Goal: Information Seeking & Learning: Understand process/instructions

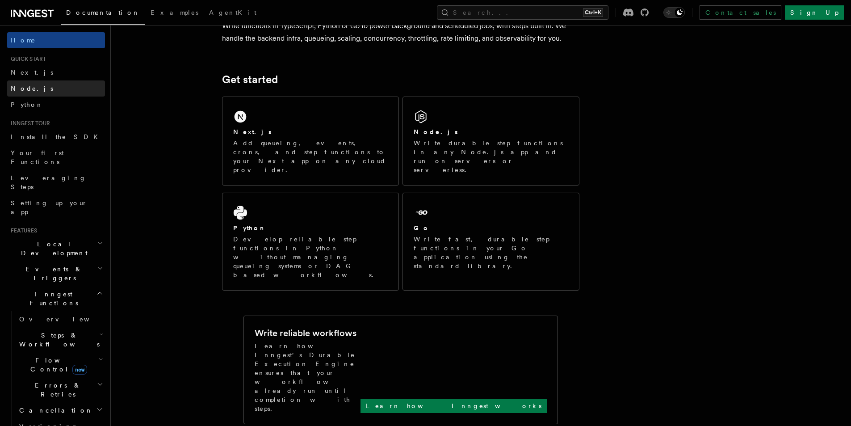
click at [29, 88] on span "Node.js" at bounding box center [32, 88] width 42 height 7
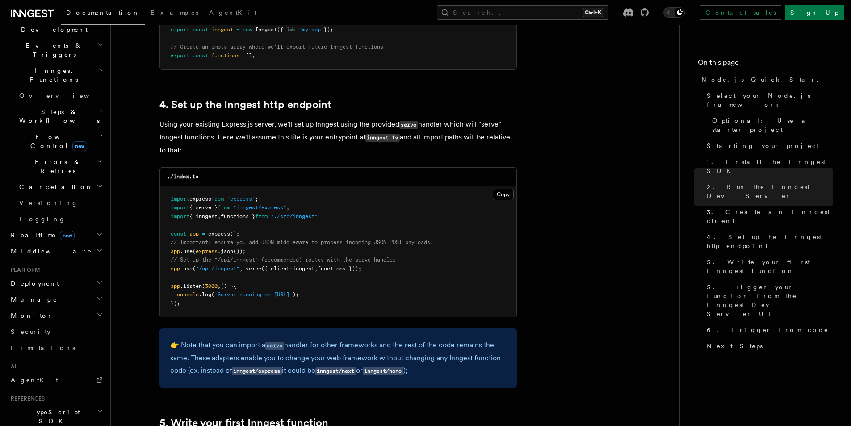
scroll to position [1296, 0]
drag, startPoint x: 159, startPoint y: 120, endPoint x: 184, endPoint y: 146, distance: 35.4
click at [184, 146] on p "Using your existing Express.js server, we'll set up Inngest using the provided …" at bounding box center [338, 137] width 357 height 38
click at [178, 154] on div at bounding box center [178, 154] width 0 height 0
click at [215, 210] on pre "import express from "express" ; import { serve } from "inngest/express" ; impor…" at bounding box center [338, 250] width 357 height 131
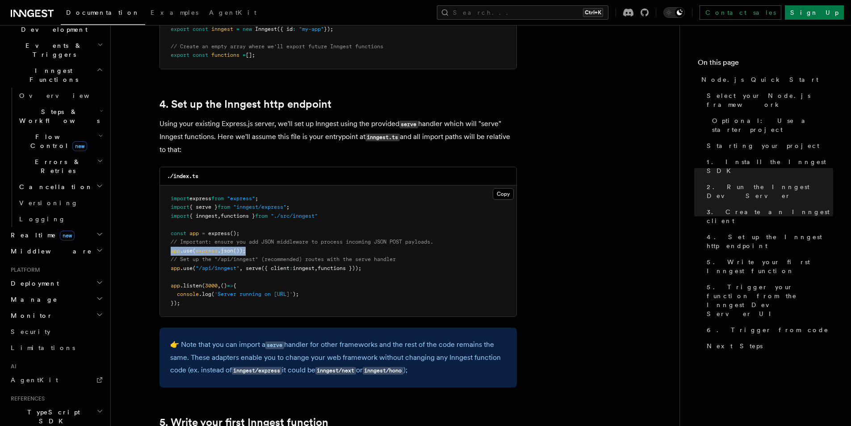
drag, startPoint x: 256, startPoint y: 250, endPoint x: 167, endPoint y: 252, distance: 89.4
click at [167, 252] on pre "import express from "express" ; import { serve } from "inngest/express" ; impor…" at bounding box center [338, 250] width 357 height 131
copy span "app .use ( express .json ());"
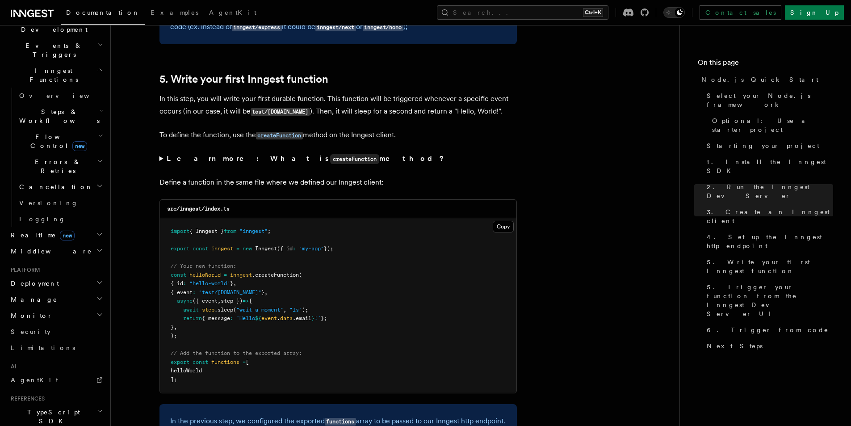
scroll to position [1653, 0]
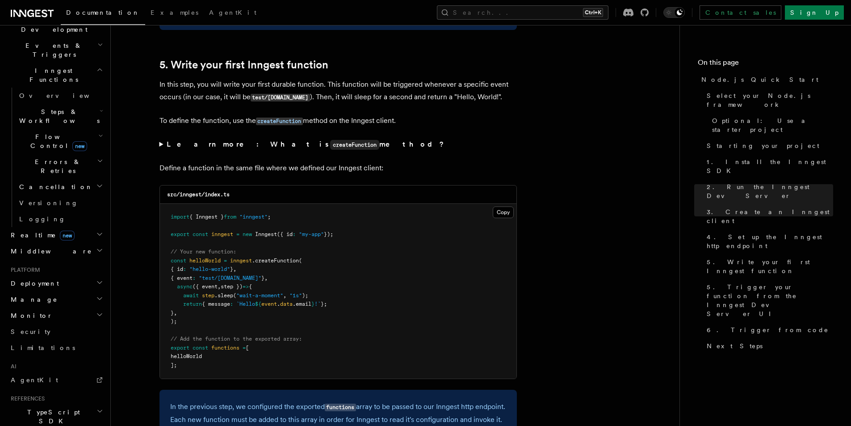
drag, startPoint x: 321, startPoint y: 139, endPoint x: 166, endPoint y: 147, distance: 155.3
click at [166, 147] on summary "Learn more: What is createFunction method?" at bounding box center [338, 144] width 357 height 13
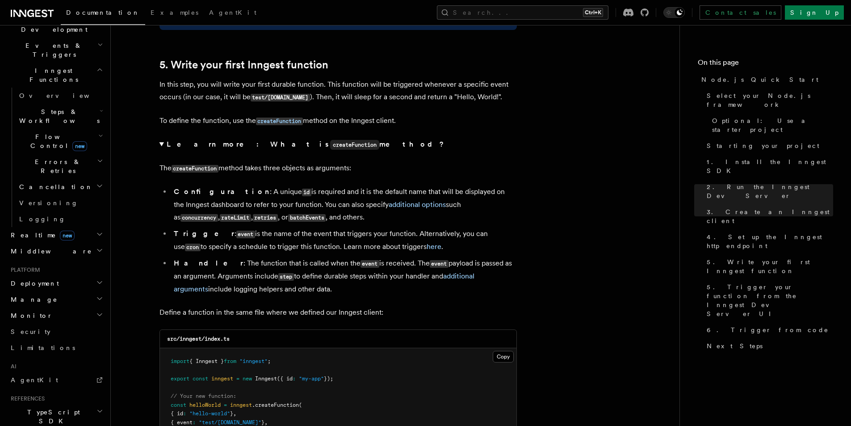
click at [160, 150] on div at bounding box center [160, 150] width 0 height 0
click at [361, 149] on summary "Learn more: What is createFunction method?" at bounding box center [338, 144] width 357 height 13
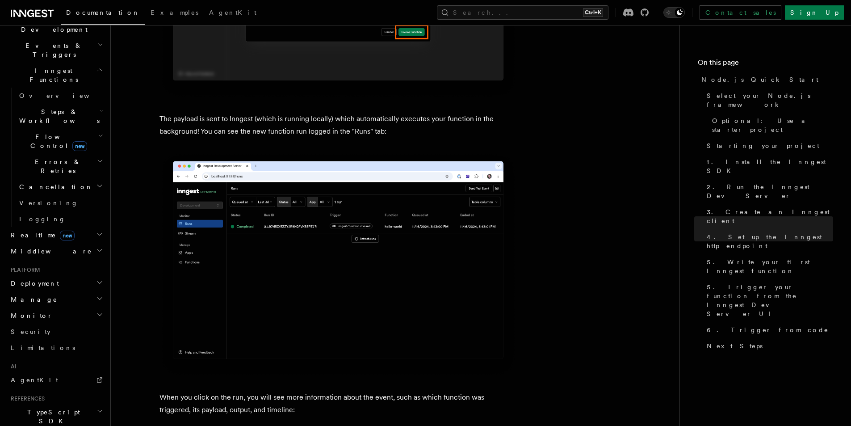
scroll to position [2994, 0]
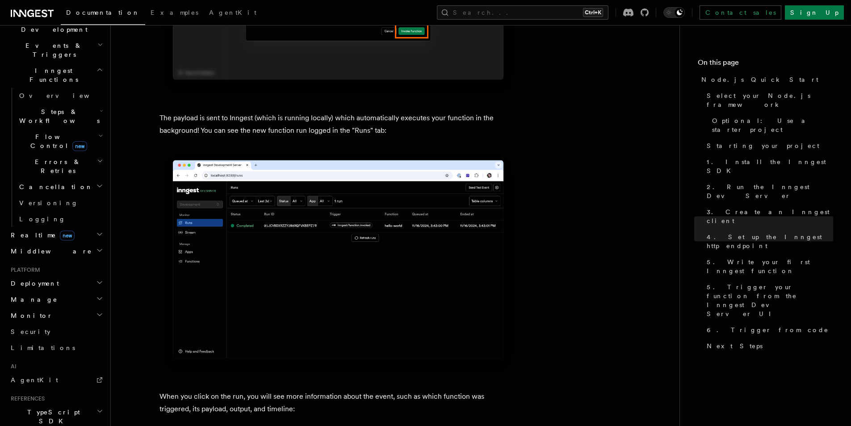
click at [332, 250] on img at bounding box center [338, 263] width 357 height 225
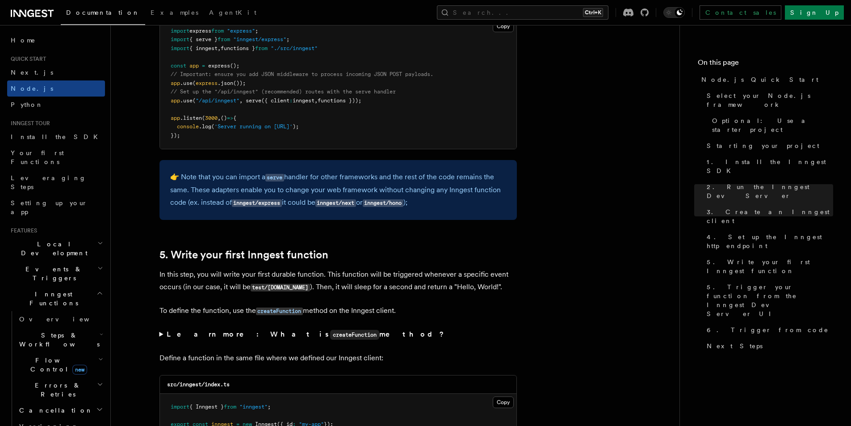
scroll to position [1385, 0]
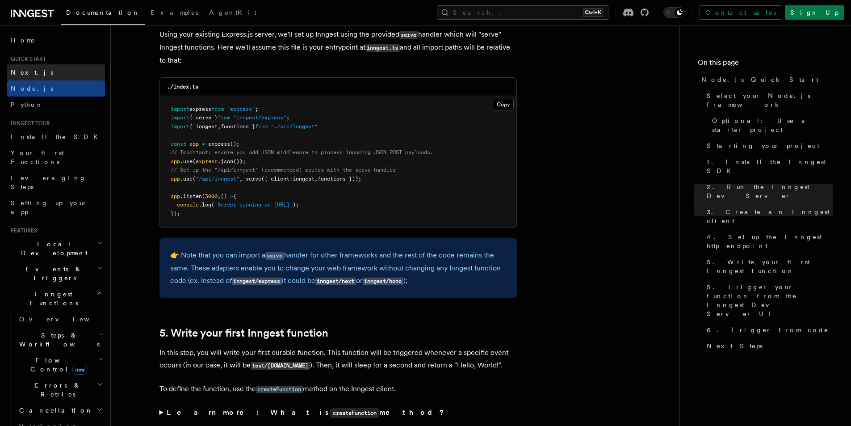
click at [31, 76] on link "Next.js" at bounding box center [56, 72] width 98 height 16
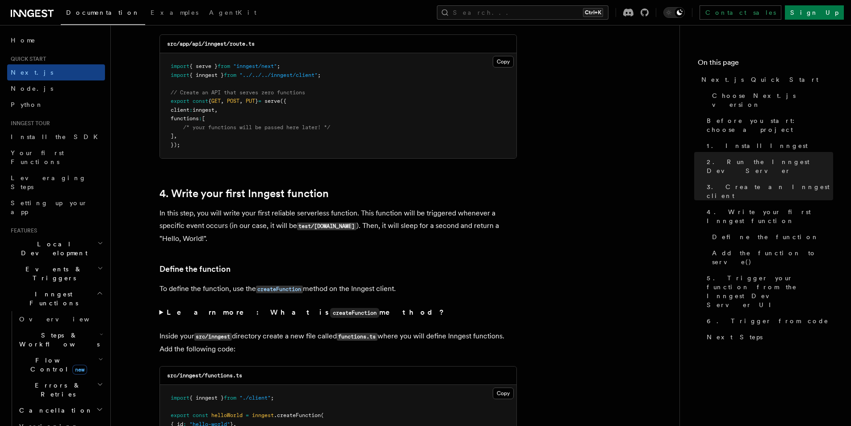
scroll to position [1340, 0]
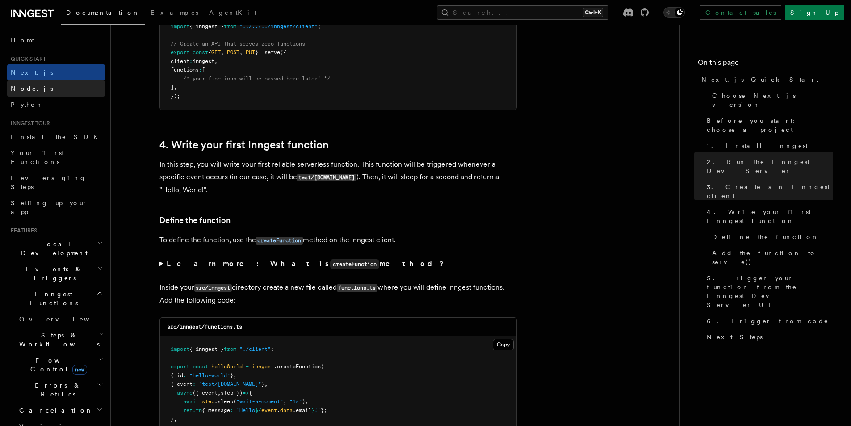
click at [25, 87] on span "Node.js" at bounding box center [32, 88] width 42 height 7
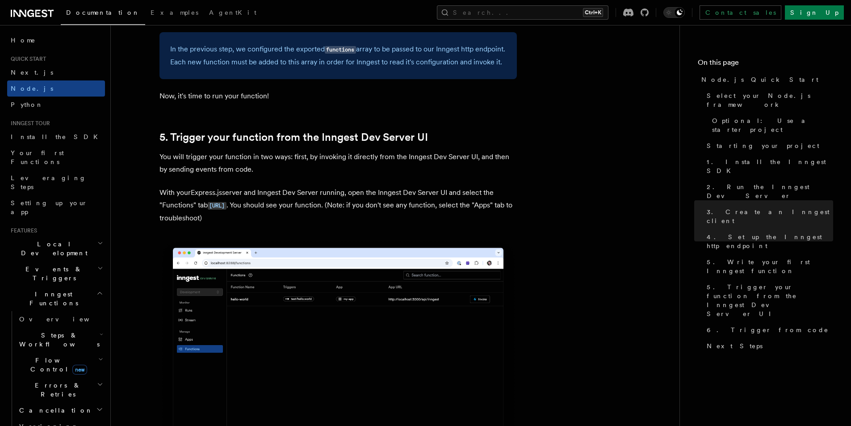
scroll to position [2145, 0]
